Goal: Task Accomplishment & Management: Use online tool/utility

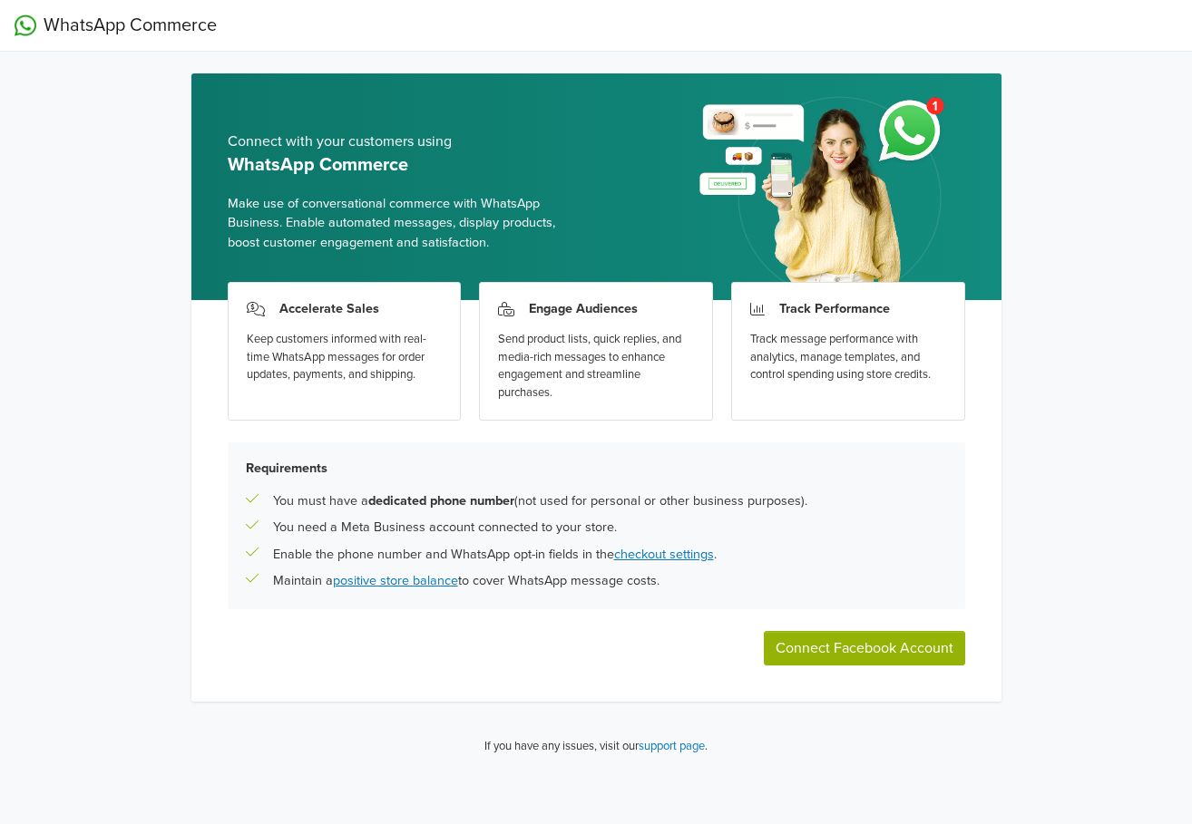
click at [907, 644] on button "Connect Facebook Account" at bounding box center [864, 648] width 201 height 34
click at [783, 710] on div "Connect with your customers using WhatsApp Commerce Make use of conversational …" at bounding box center [596, 421] width 839 height 697
click at [253, 627] on div "Accelerate Sales Keep customers informed with real-time WhatsApp messages for o…" at bounding box center [596, 501] width 810 height 402
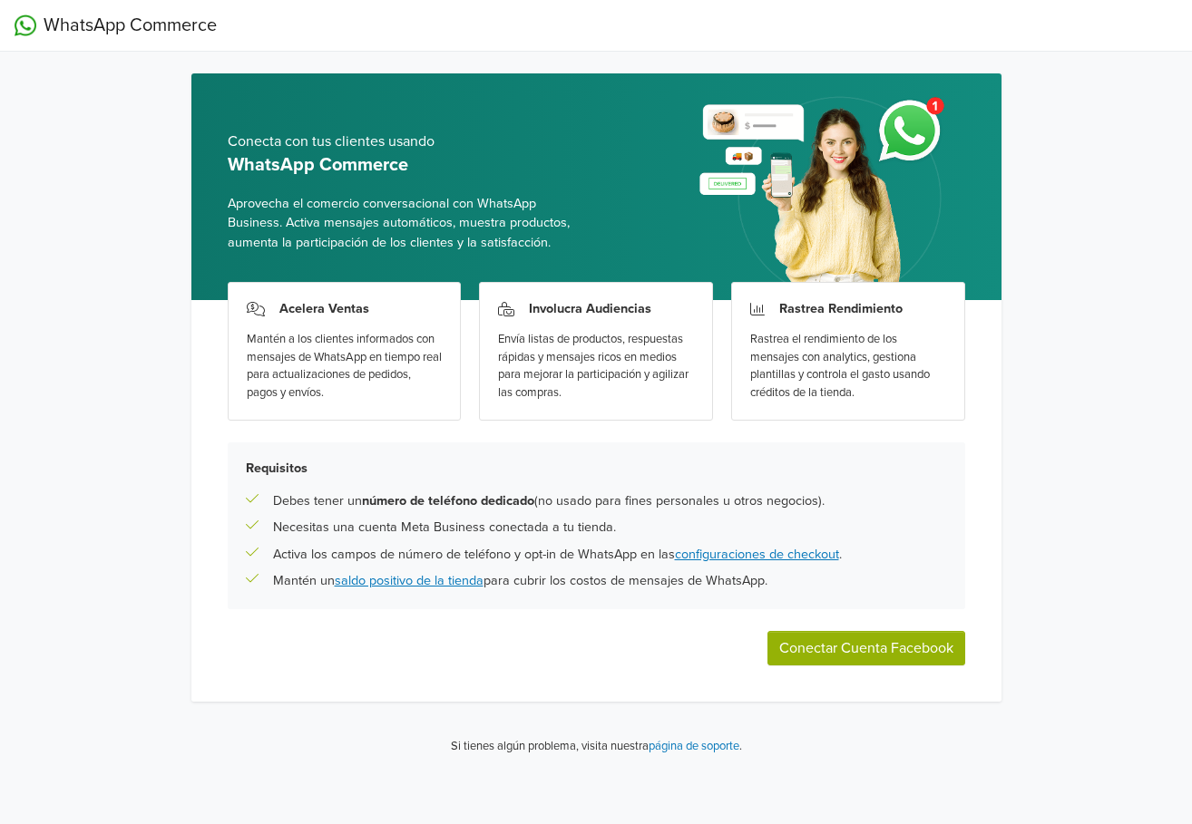
click at [162, 102] on div "WhatsApp Commerce Conecta con tus clientes usando WhatsApp Commerce Aprovecha e…" at bounding box center [596, 385] width 1192 height 771
click at [161, 102] on div "WhatsApp Commerce Conecta con tus clientes usando WhatsApp Commerce Aprovecha e…" at bounding box center [596, 385] width 1192 height 771
click at [165, 100] on div "WhatsApp Commerce Conecta con tus clientes usando WhatsApp Commerce Aprovecha e…" at bounding box center [596, 385] width 1192 height 771
